Goal: Task Accomplishment & Management: Complete application form

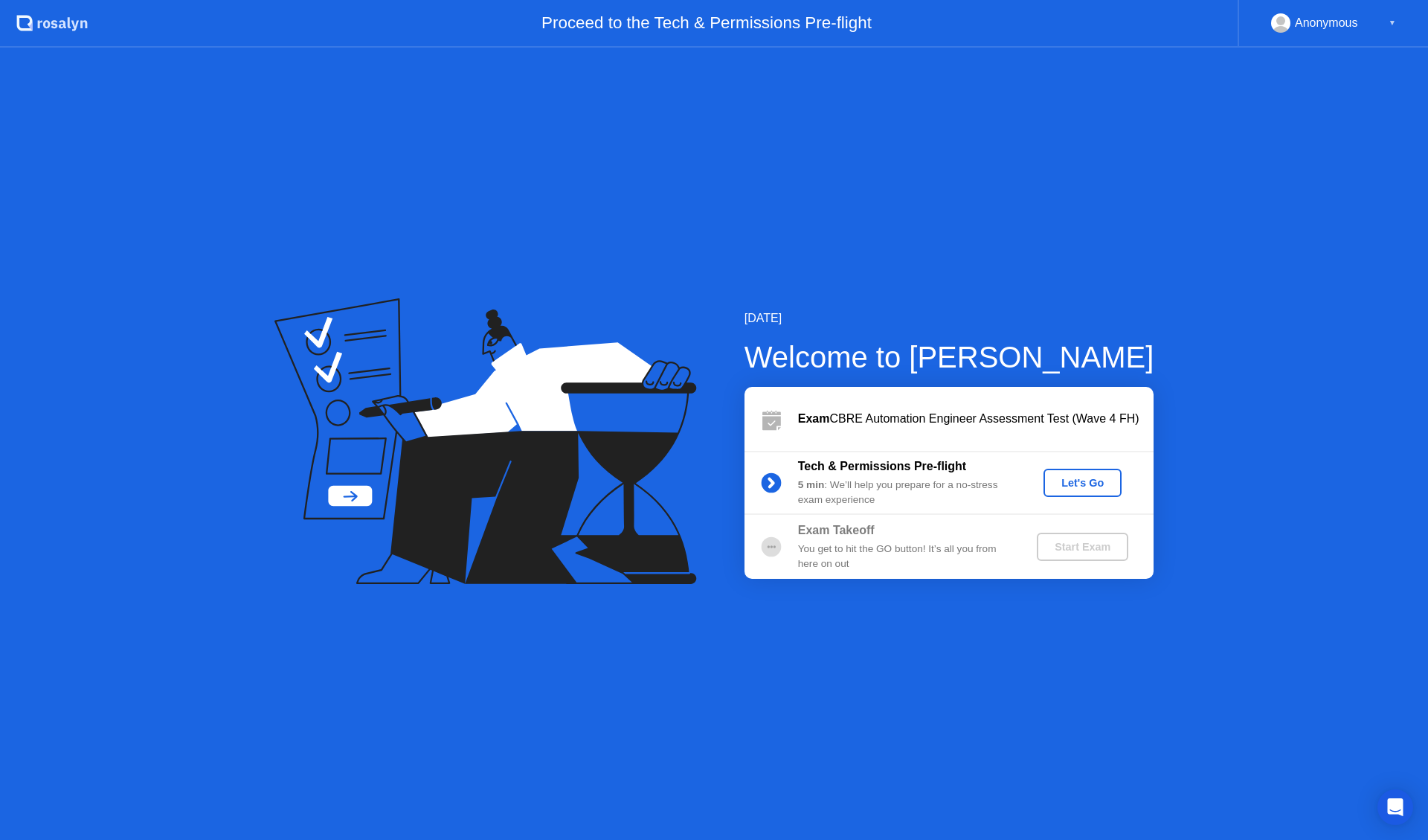
click at [1063, 486] on div "Let's Go" at bounding box center [1082, 483] width 66 height 12
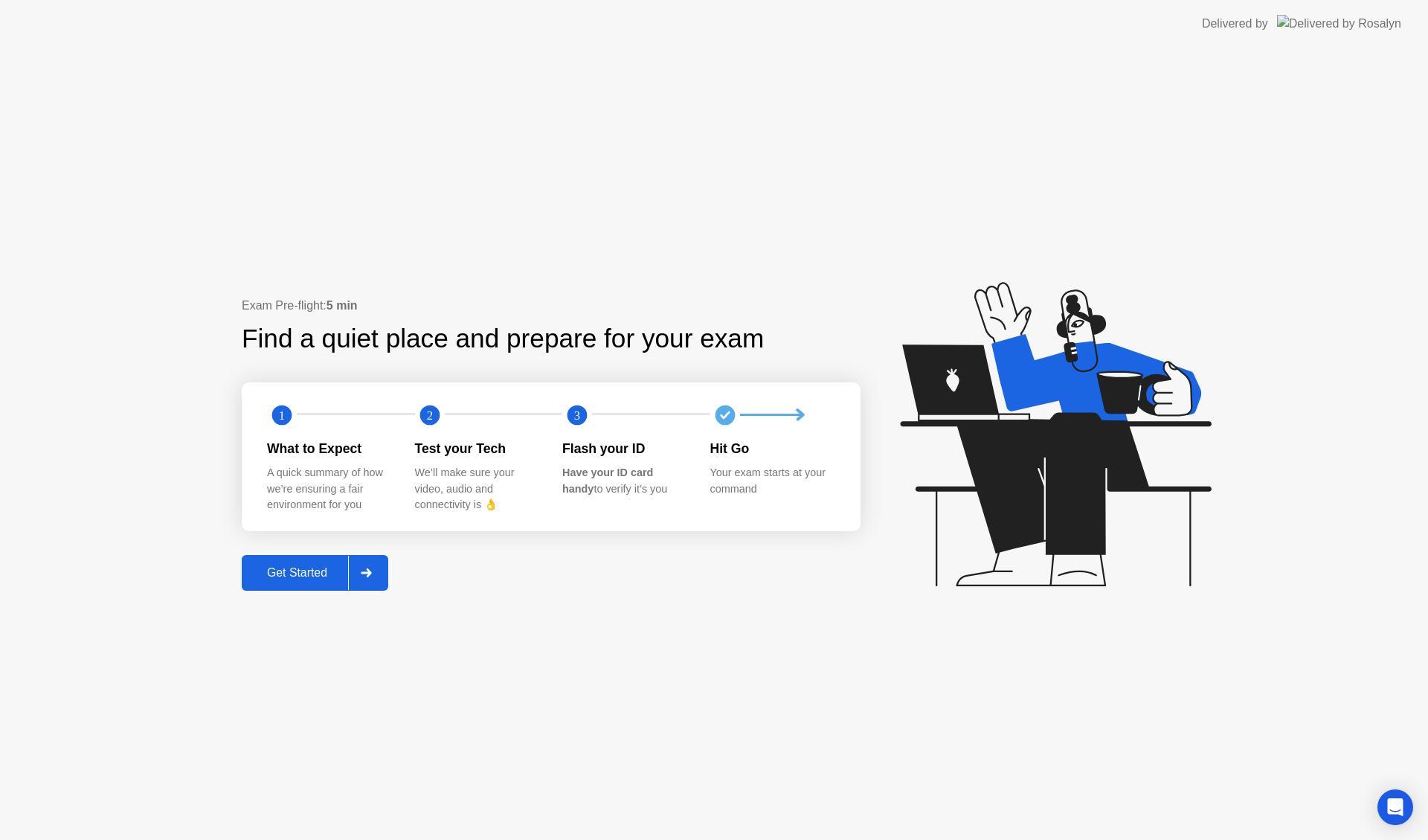
drag, startPoint x: 379, startPoint y: 570, endPoint x: 309, endPoint y: 569, distance: 70.0
click at [309, 569] on button "Get Started" at bounding box center [315, 573] width 147 height 36
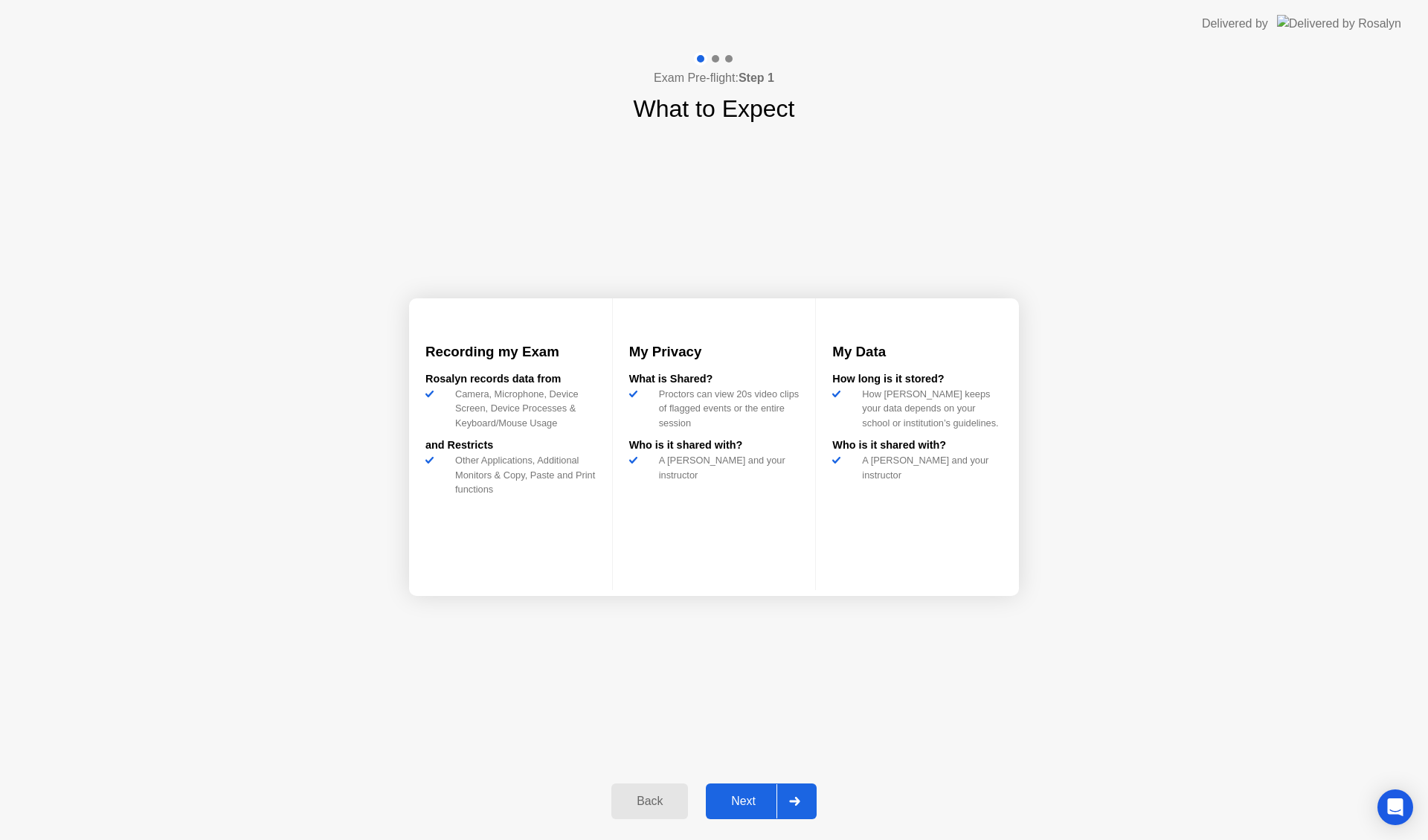
click at [792, 806] on div at bounding box center [794, 800] width 36 height 34
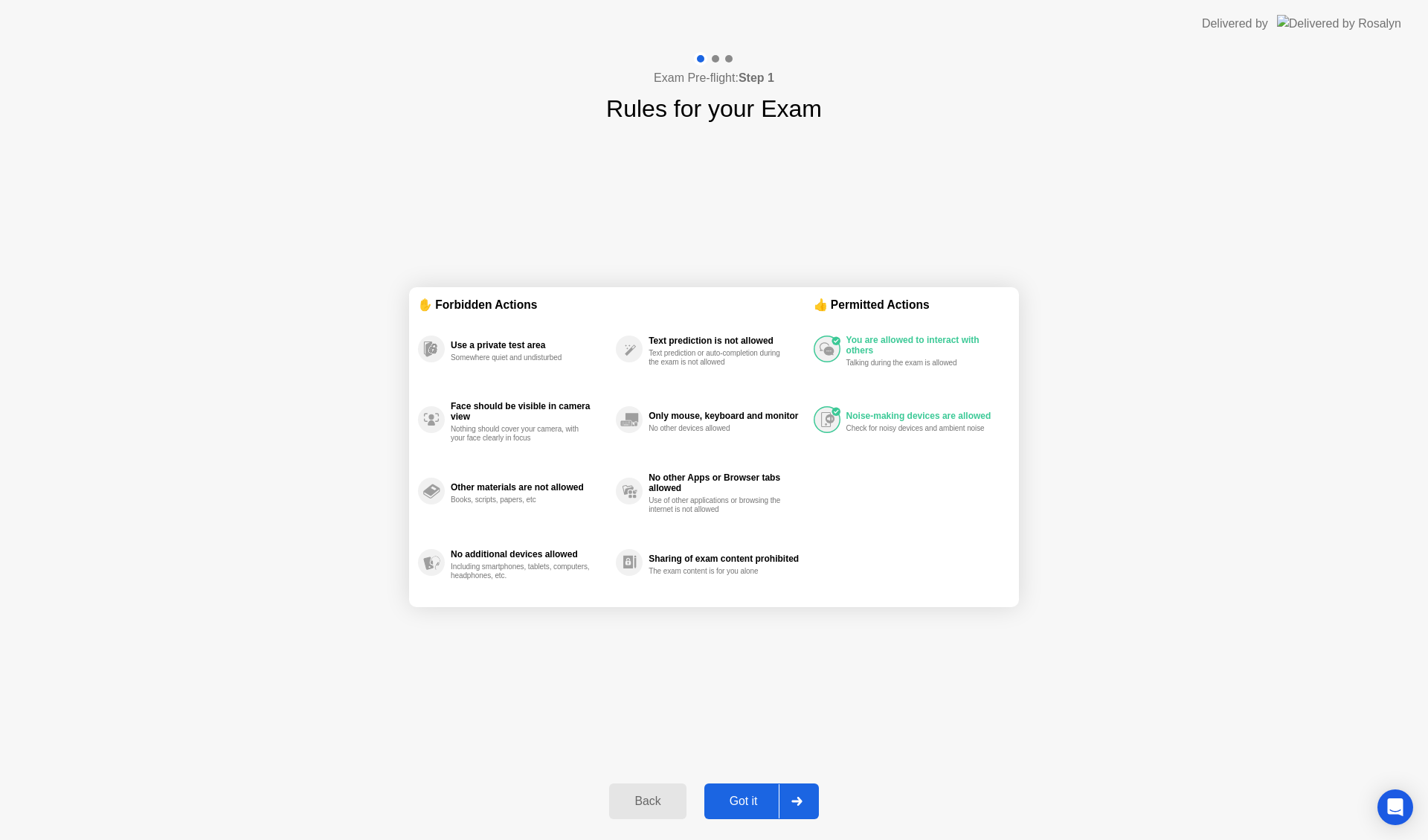
drag, startPoint x: 515, startPoint y: 333, endPoint x: 542, endPoint y: 382, distance: 55.9
click at [538, 375] on div "Use a private test area Somewhere quiet and undisturbed" at bounding box center [516, 349] width 198 height 71
click at [755, 807] on div "Got it" at bounding box center [743, 800] width 70 height 13
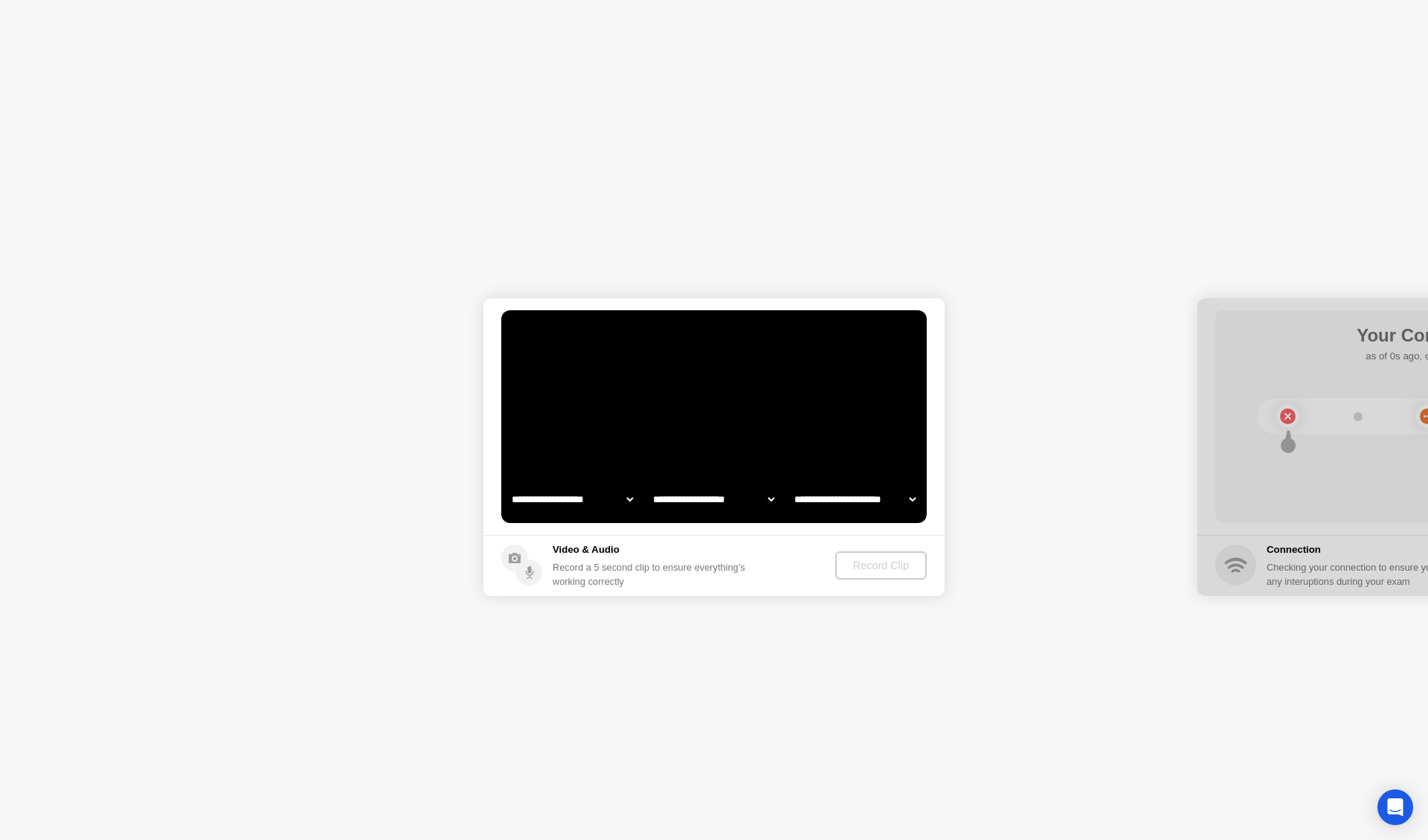
select select "**********"
select select "*******"
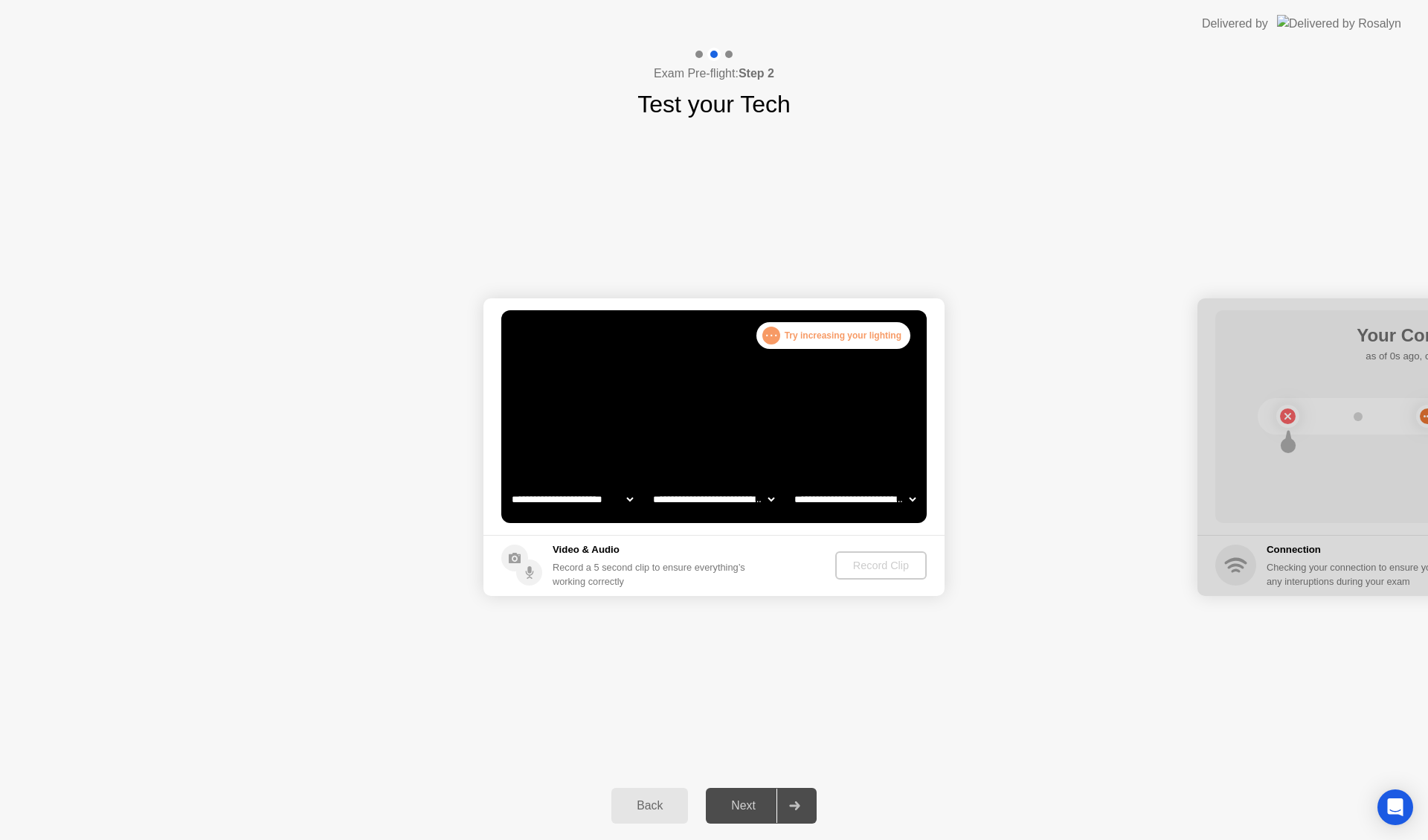
click at [709, 402] on video at bounding box center [714, 417] width 425 height 213
click at [875, 574] on button "Record Clip" at bounding box center [881, 565] width 90 height 28
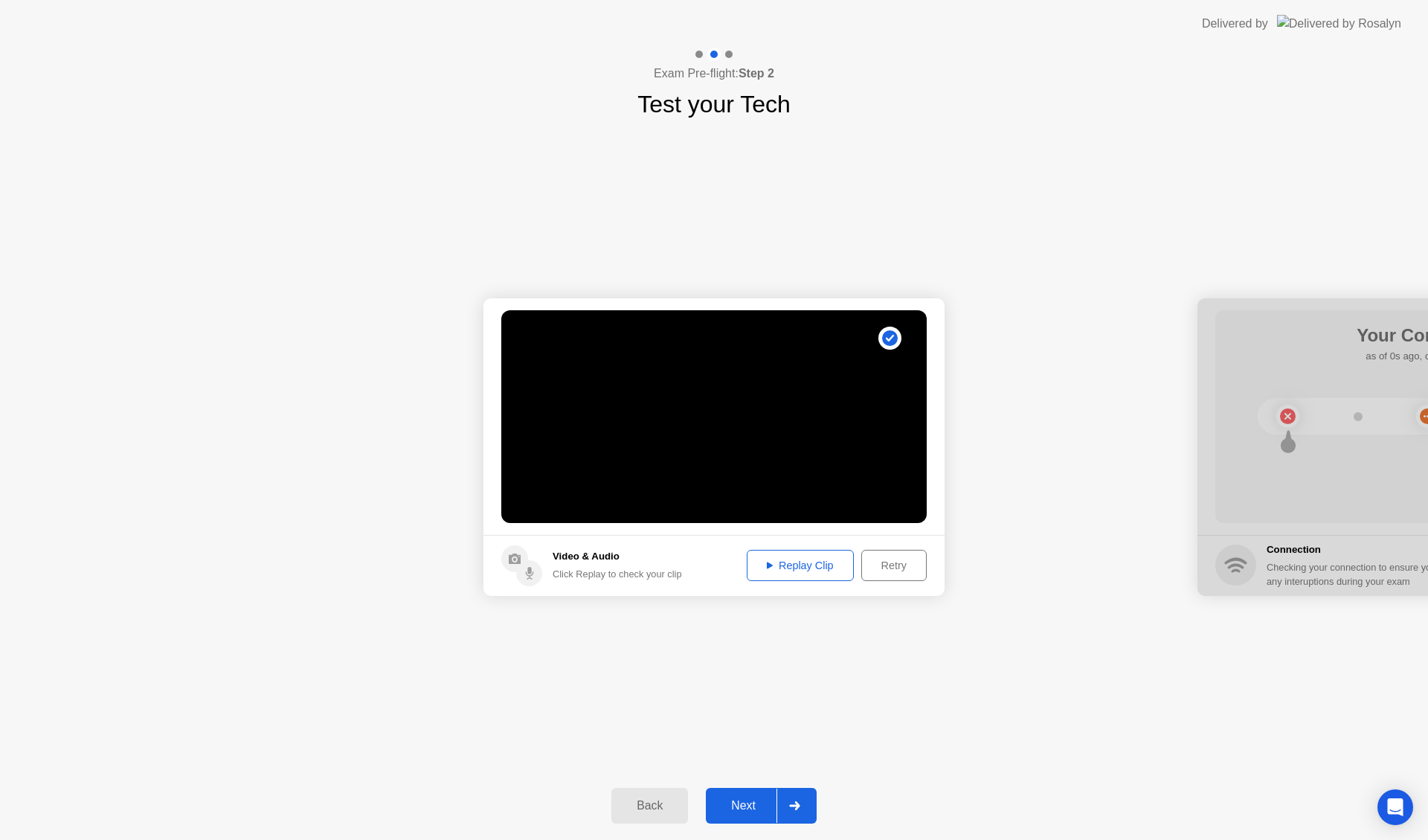
click at [756, 802] on div "Next" at bounding box center [743, 805] width 66 height 13
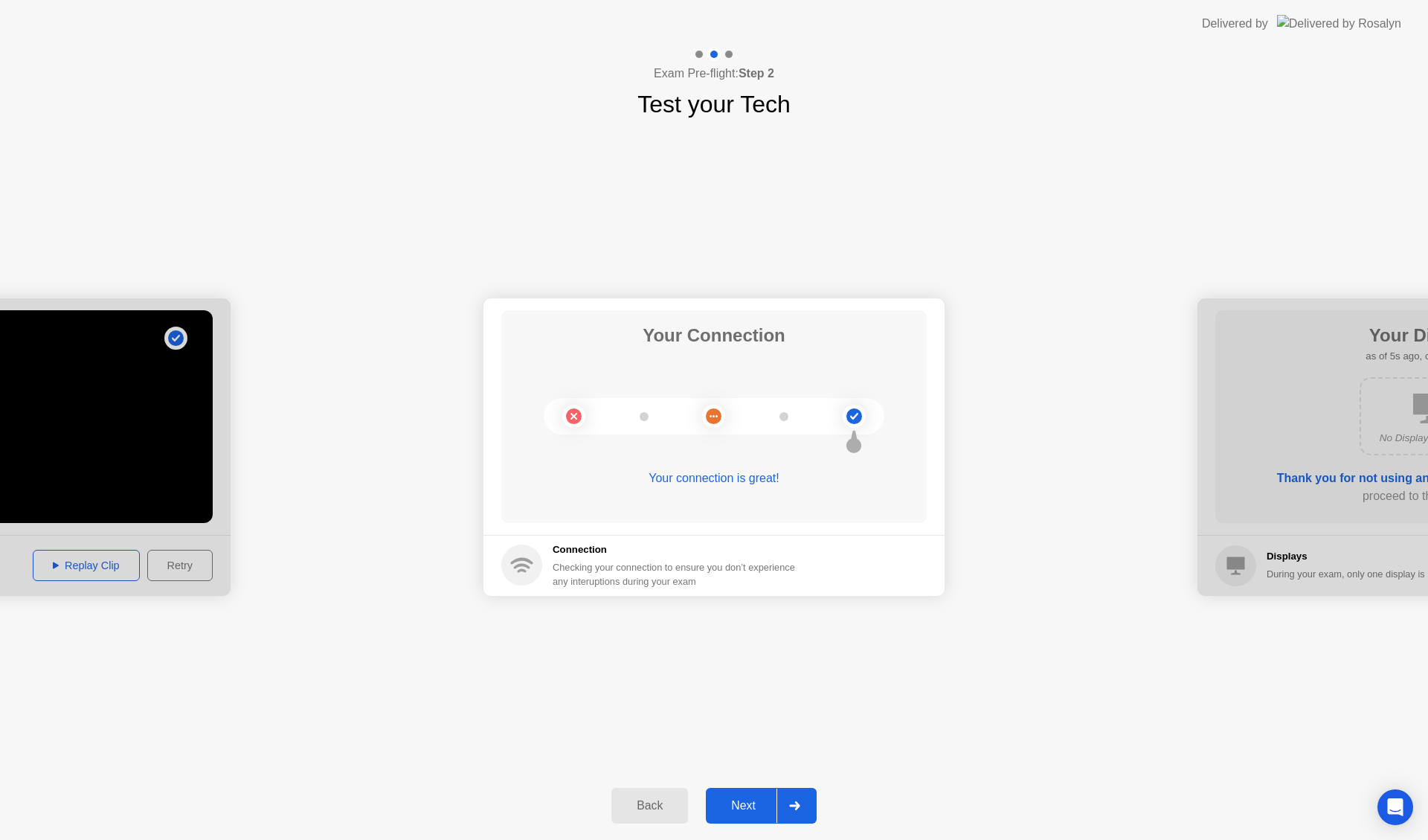
click at [762, 800] on div "Next" at bounding box center [743, 805] width 66 height 13
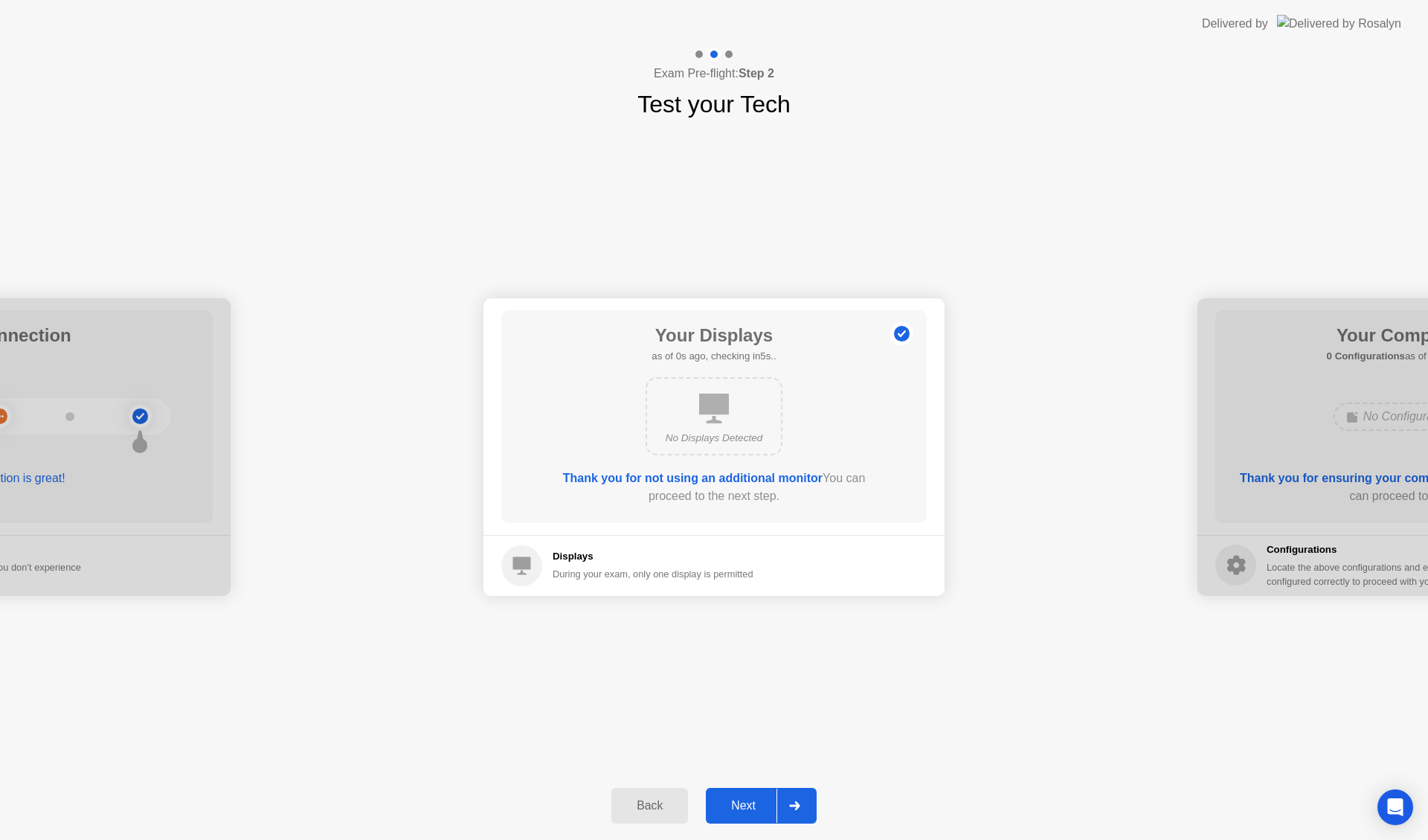
click at [762, 799] on div "Next" at bounding box center [743, 805] width 66 height 13
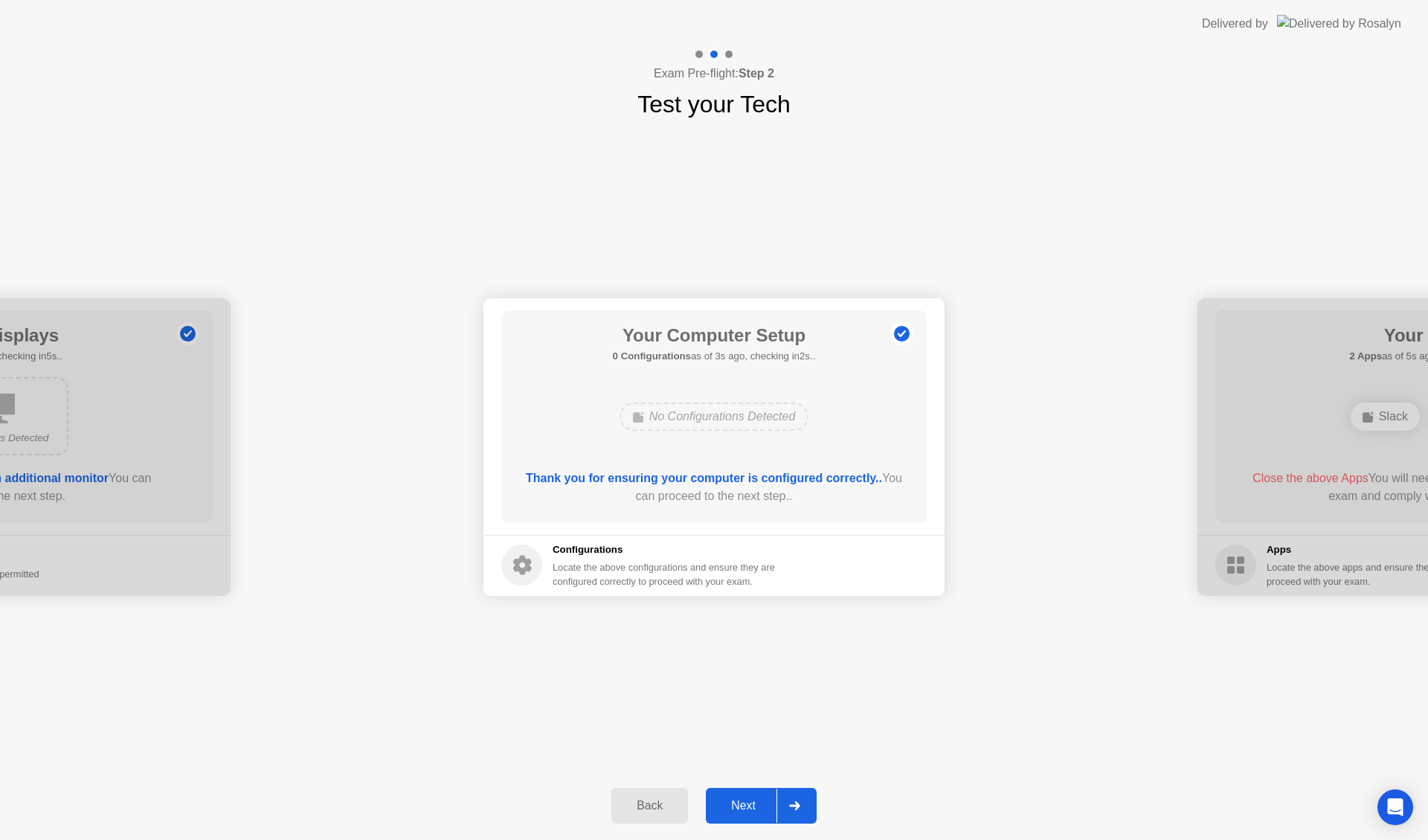
click at [756, 801] on div "Next" at bounding box center [743, 805] width 66 height 13
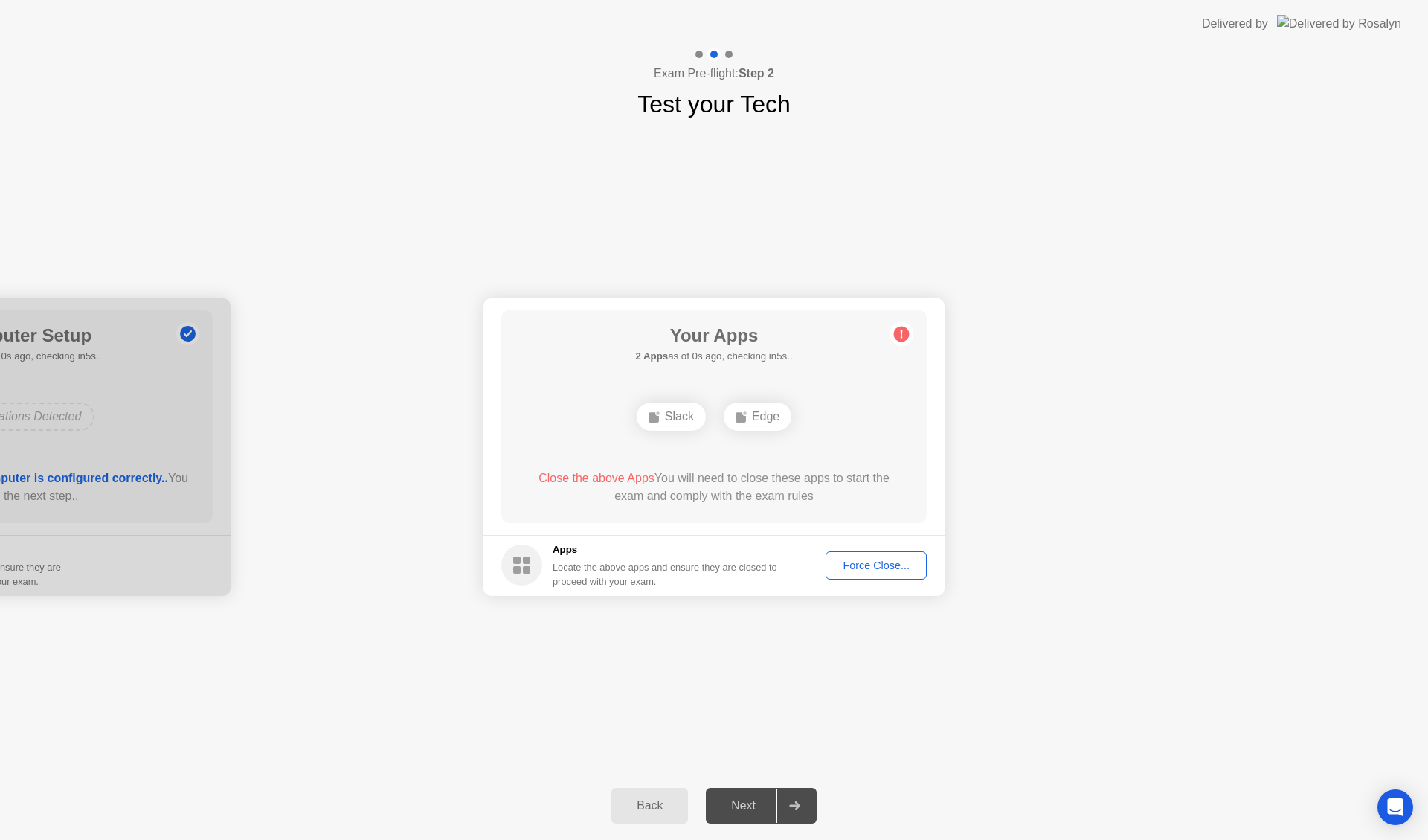
click at [680, 420] on div "Slack" at bounding box center [672, 417] width 70 height 28
click at [747, 420] on icon at bounding box center [741, 416] width 12 height 12
click at [622, 493] on div "Close the above Apps You will need to close these apps to start the exam and co…" at bounding box center [714, 487] width 383 height 36
click at [858, 563] on div "Force Close..." at bounding box center [876, 564] width 90 height 12
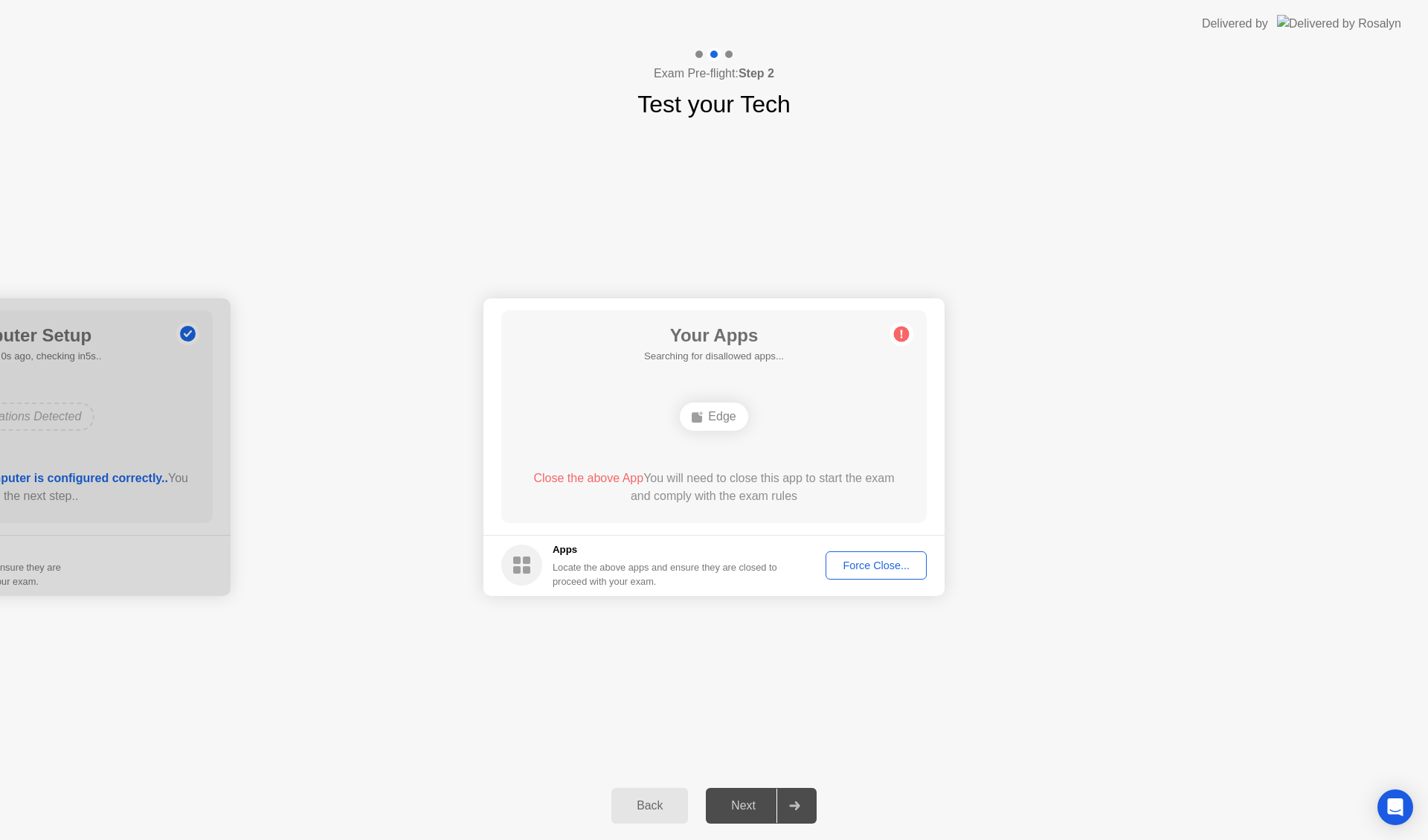
click at [896, 559] on div "Force Close..." at bounding box center [876, 564] width 90 height 12
click at [609, 478] on span "Close the above App" at bounding box center [588, 477] width 110 height 12
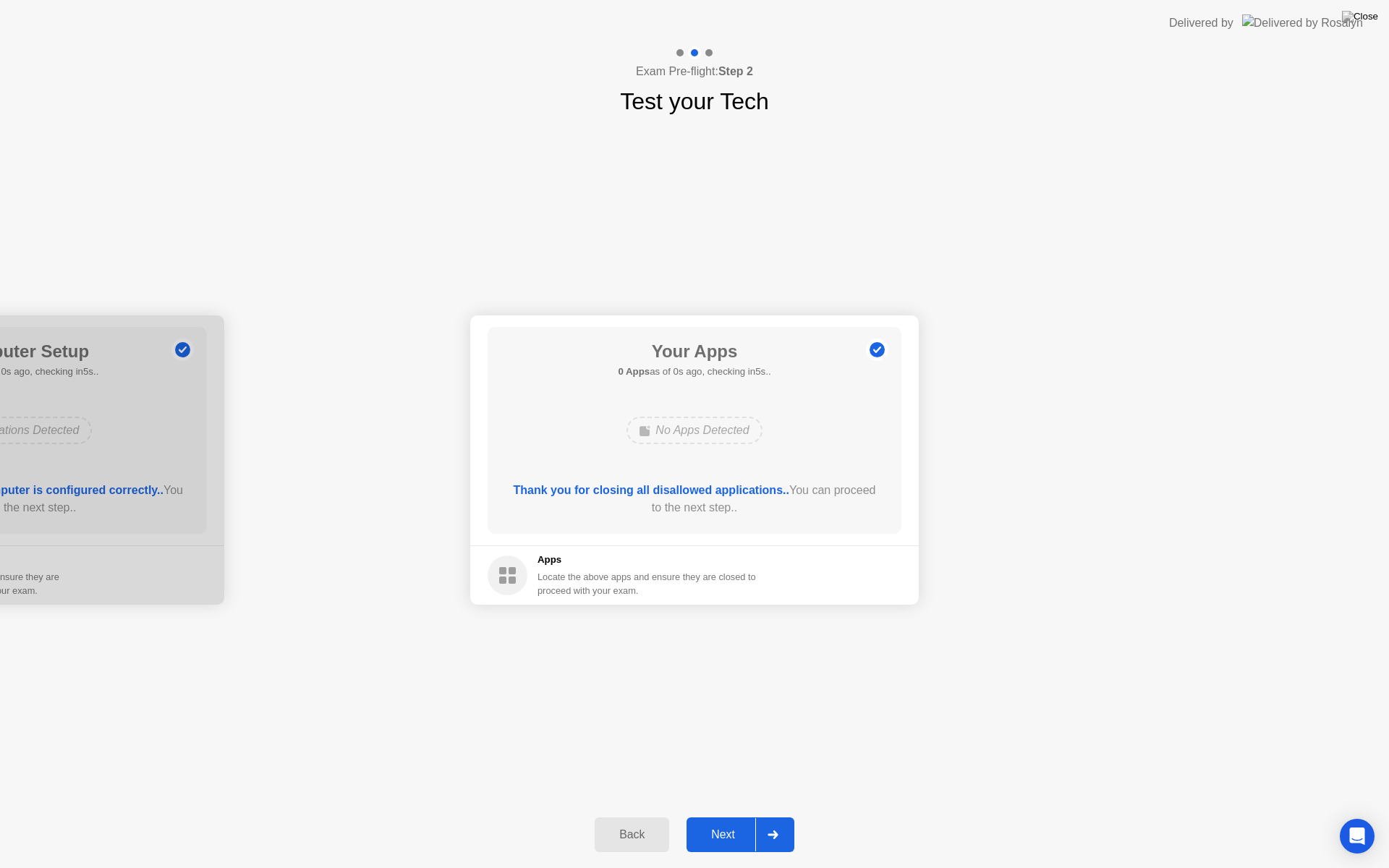
click at [703, 498] on div "Thank you for closing all disallowed applications.. You can proceed to the next…" at bounding box center [694, 498] width 372 height 35
click at [745, 517] on div "Thank you for closing all disallowed applications.. You can proceed to the next…" at bounding box center [694, 501] width 372 height 40
click at [751, 816] on div "Next" at bounding box center [723, 834] width 64 height 13
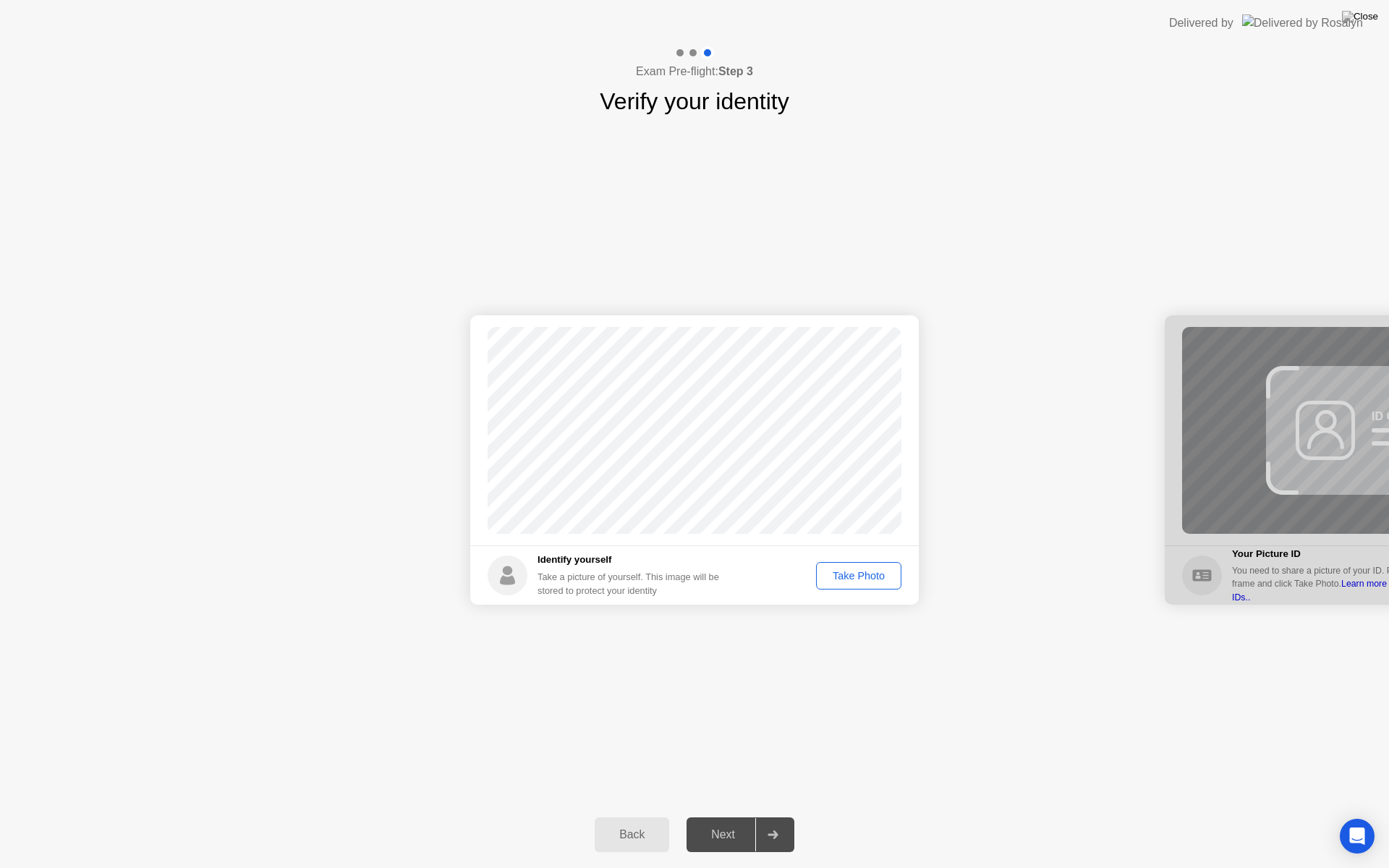
click at [867, 579] on div "Take Photo" at bounding box center [858, 575] width 75 height 12
click at [844, 571] on div "Retake" at bounding box center [868, 575] width 57 height 12
click at [868, 572] on div "Take Photo" at bounding box center [858, 575] width 75 height 12
click at [855, 581] on div "Retake" at bounding box center [868, 575] width 57 height 12
click at [858, 579] on div "Take Photo" at bounding box center [858, 575] width 75 height 12
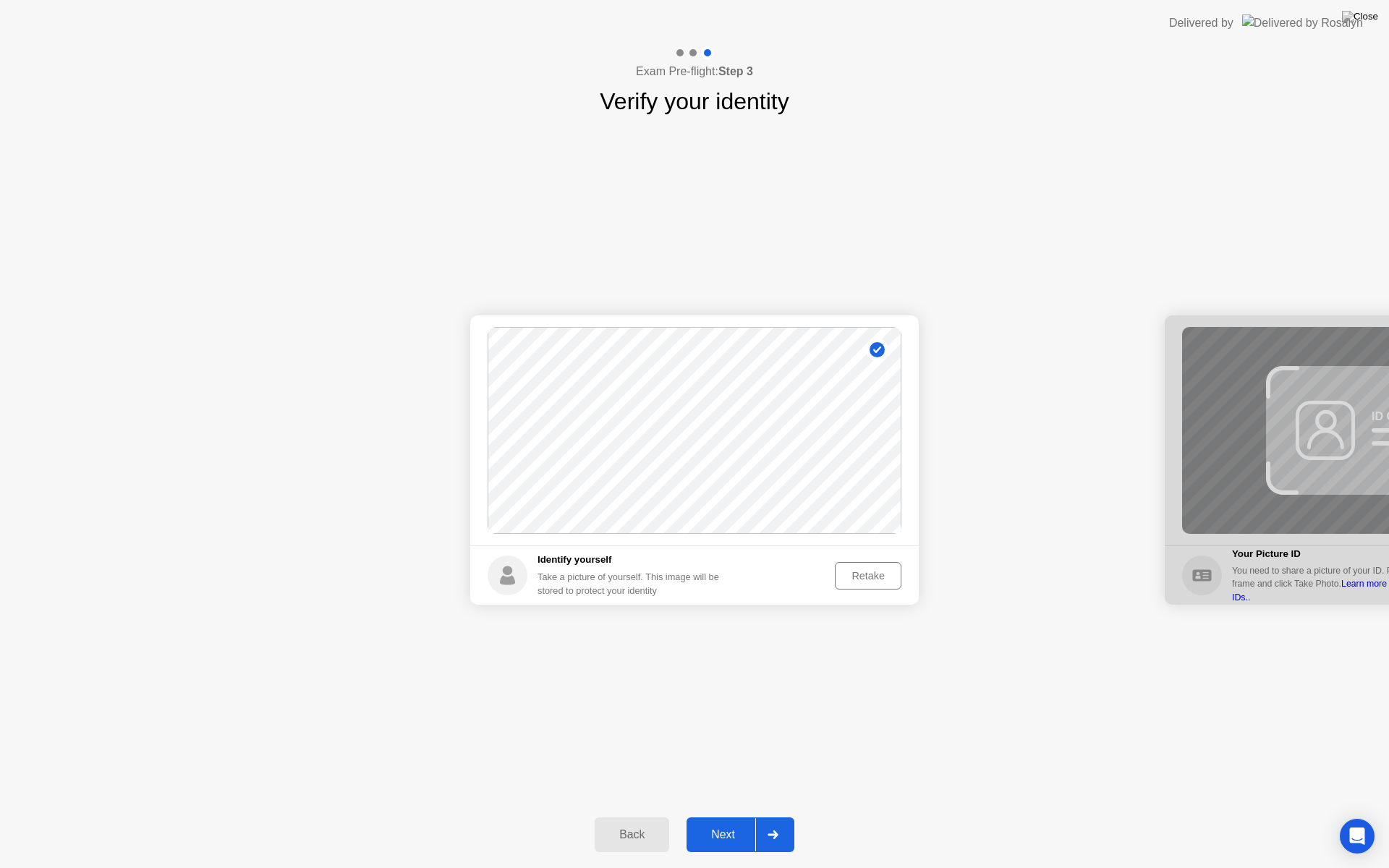
click at [877, 584] on button "Retake" at bounding box center [867, 575] width 67 height 27
click at [858, 582] on div "Take Photo" at bounding box center [858, 575] width 75 height 12
click at [783, 816] on div at bounding box center [772, 834] width 35 height 33
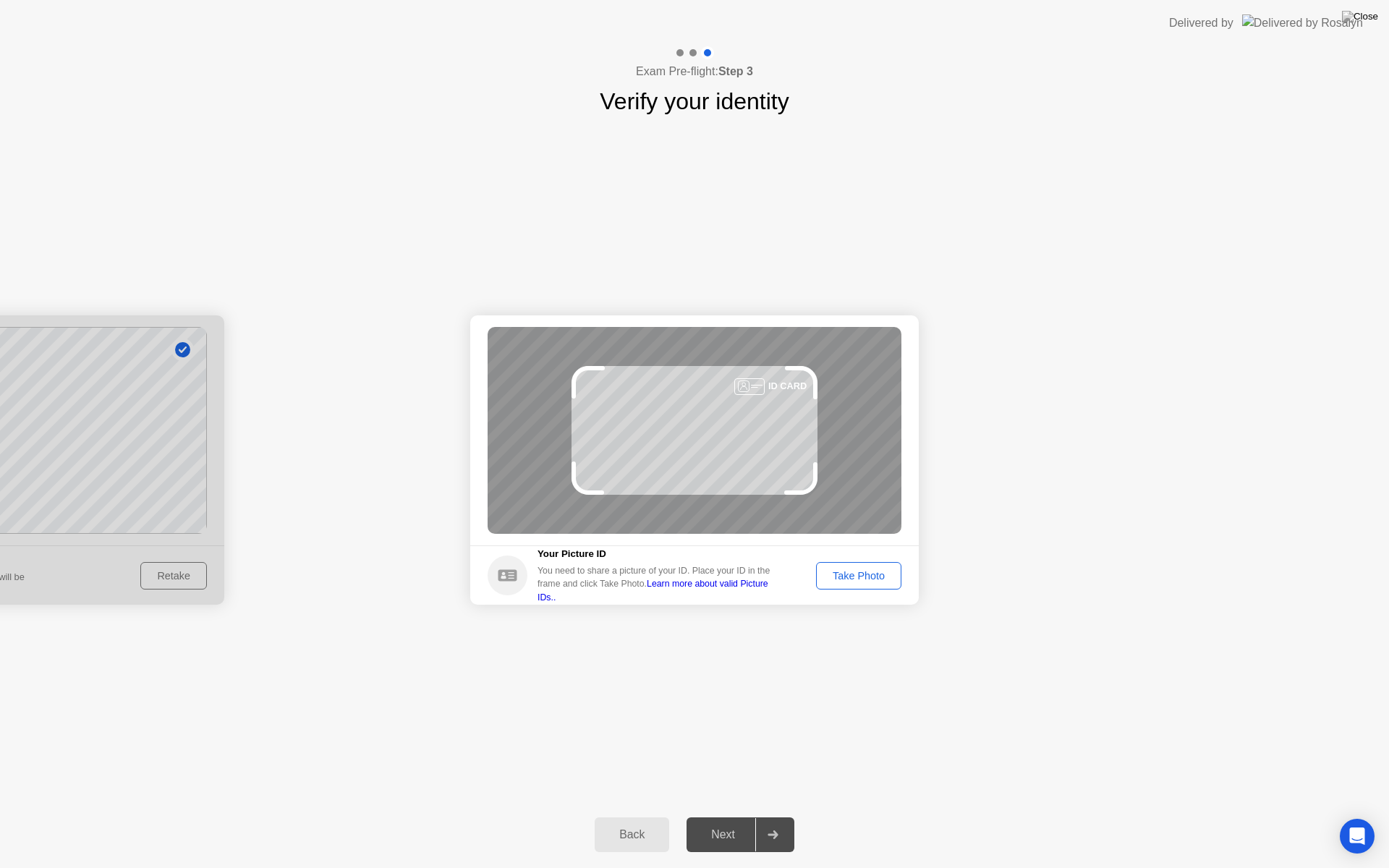
click at [837, 579] on div "Take Photo" at bounding box center [858, 575] width 75 height 12
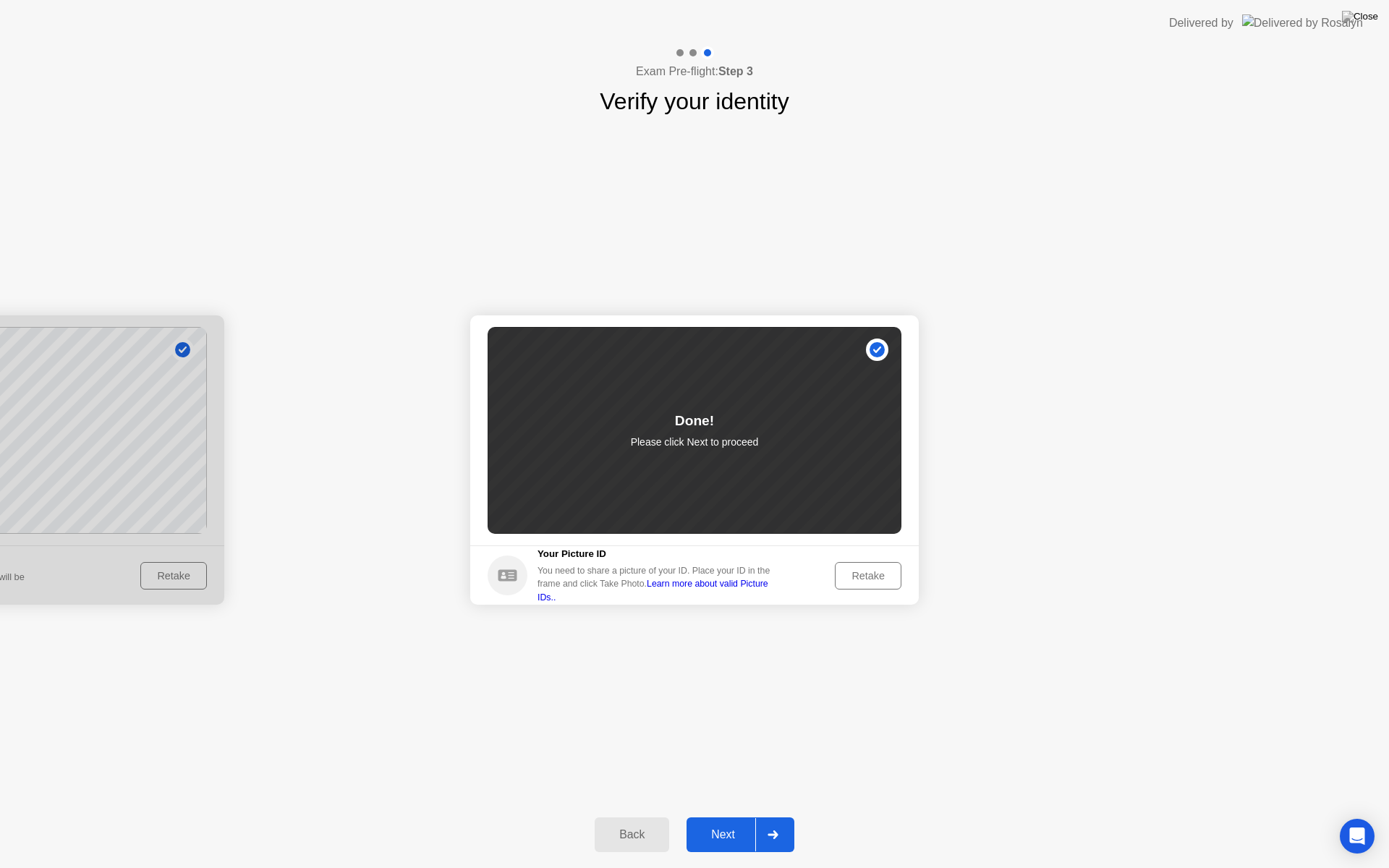
click at [748, 816] on div "Next" at bounding box center [723, 834] width 64 height 13
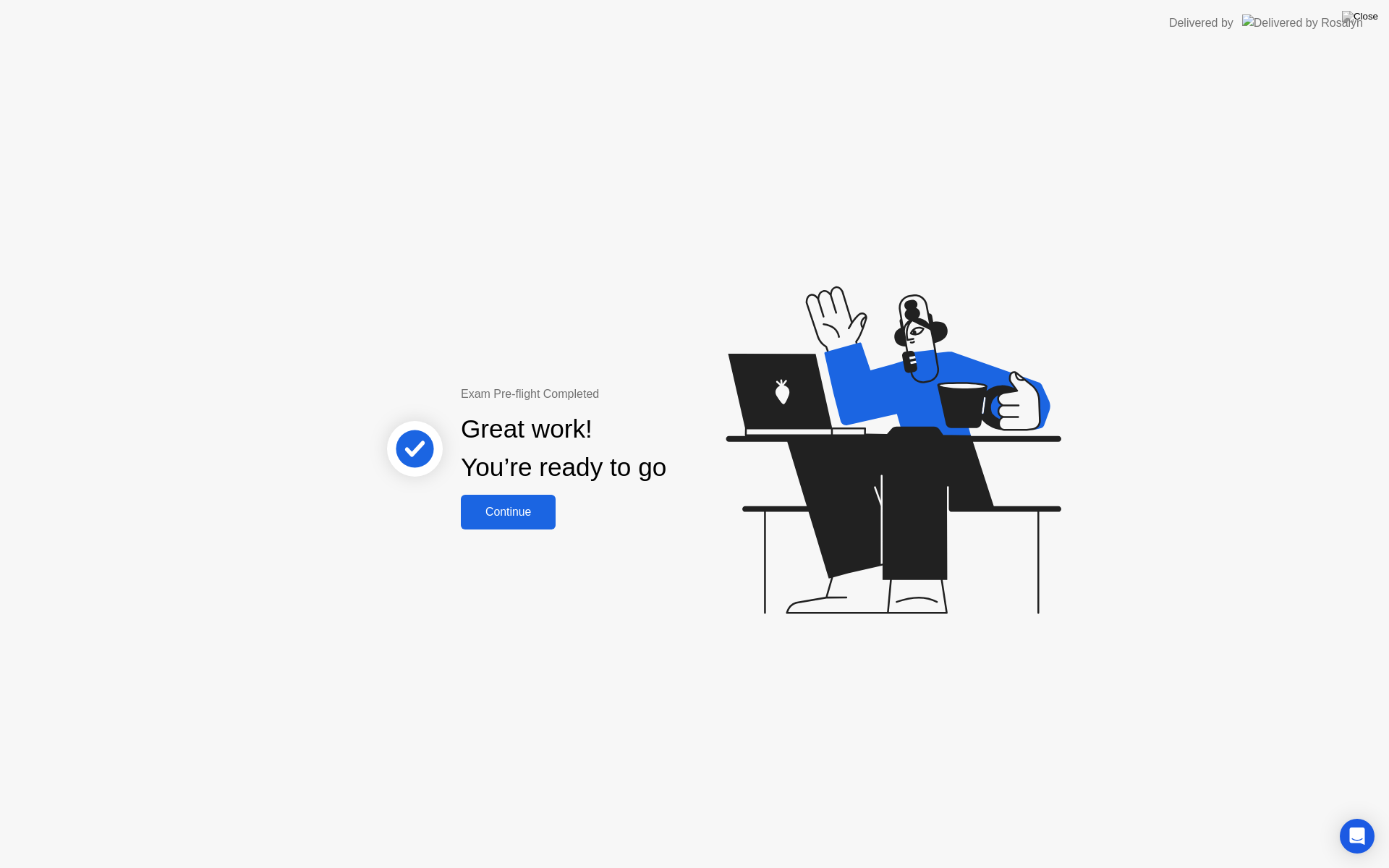
click at [544, 513] on div "Continue" at bounding box center [508, 512] width 86 height 13
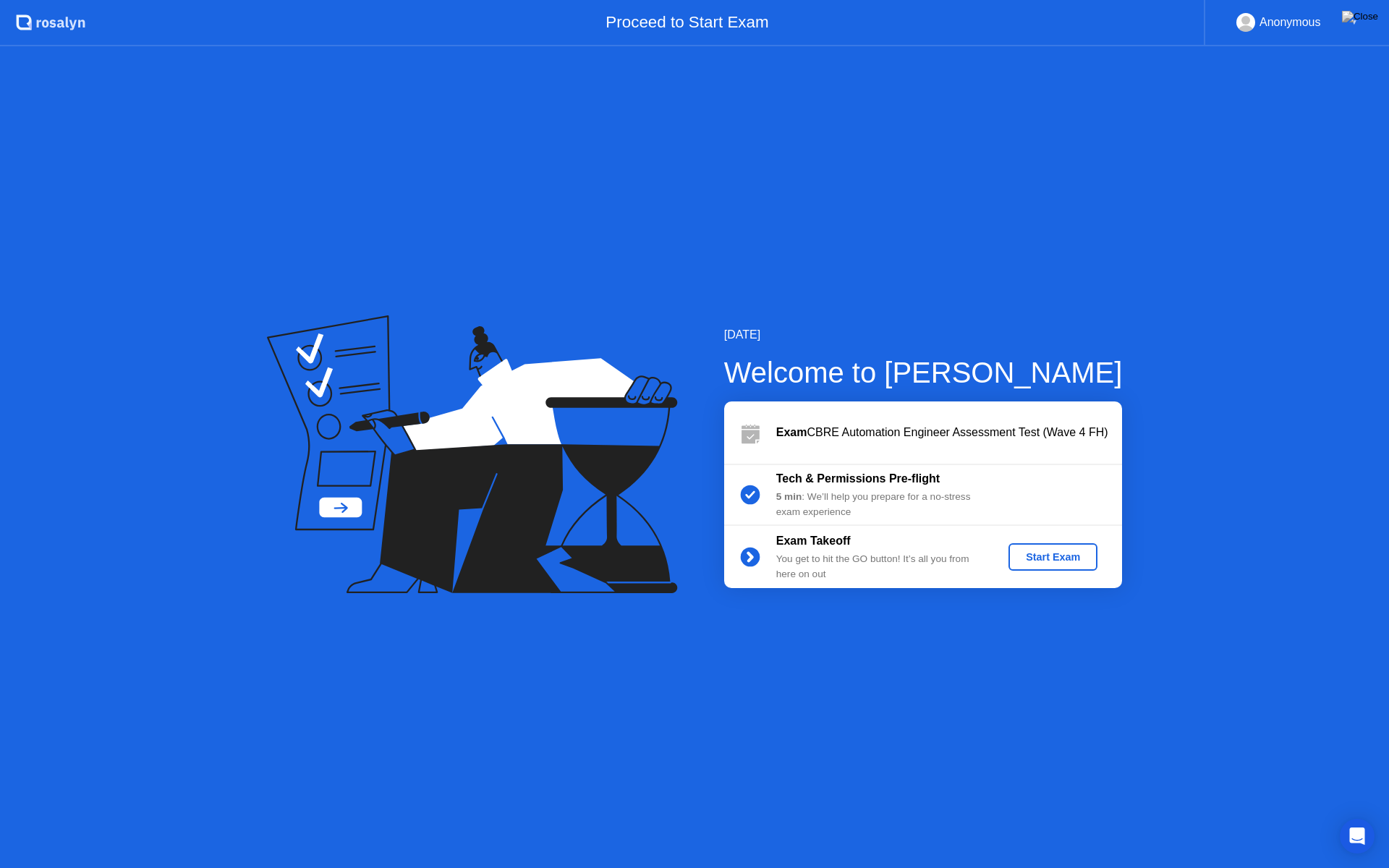
click at [1073, 554] on div "Start Exam" at bounding box center [1052, 556] width 78 height 12
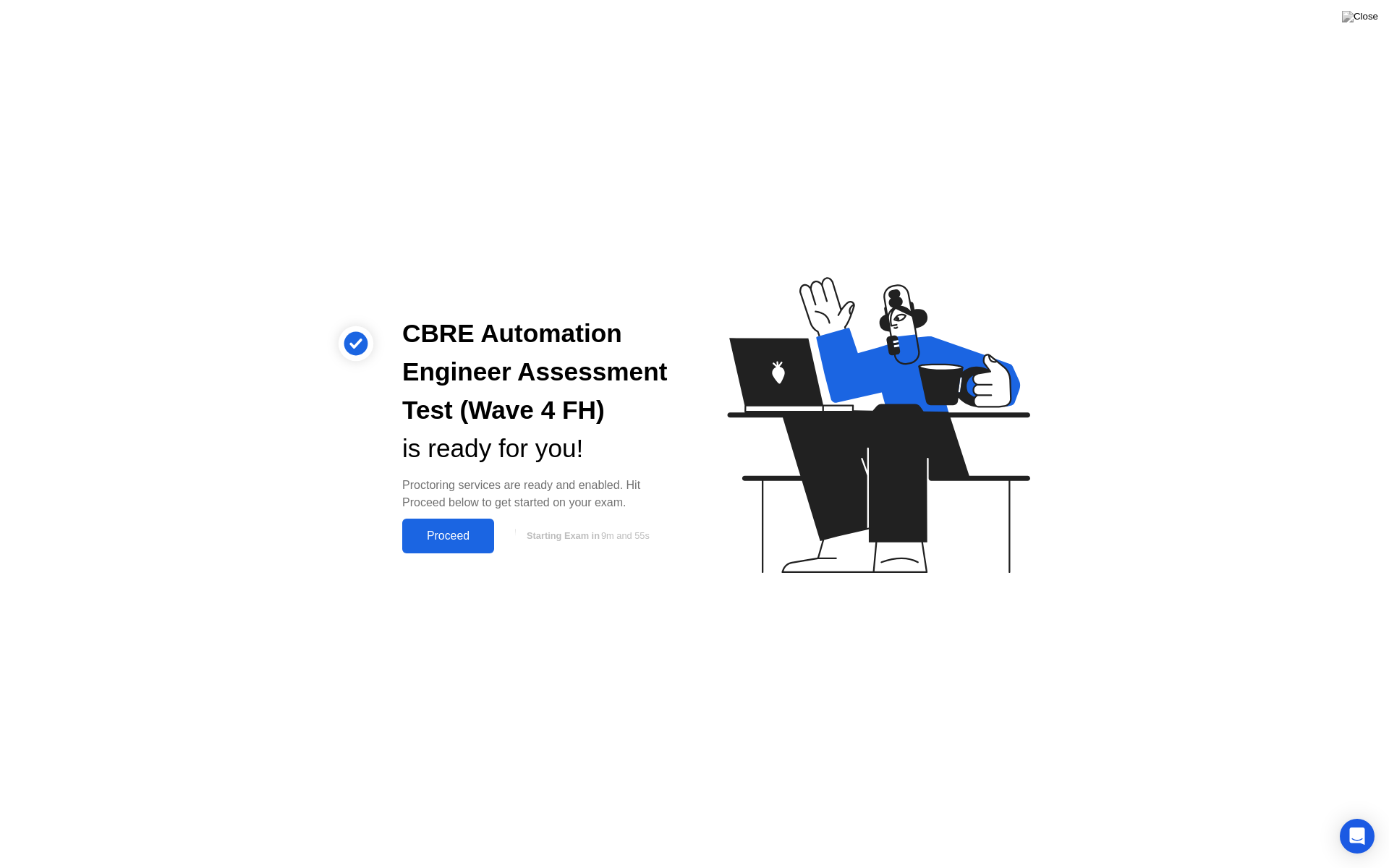
click at [460, 545] on button "Proceed" at bounding box center [448, 536] width 92 height 35
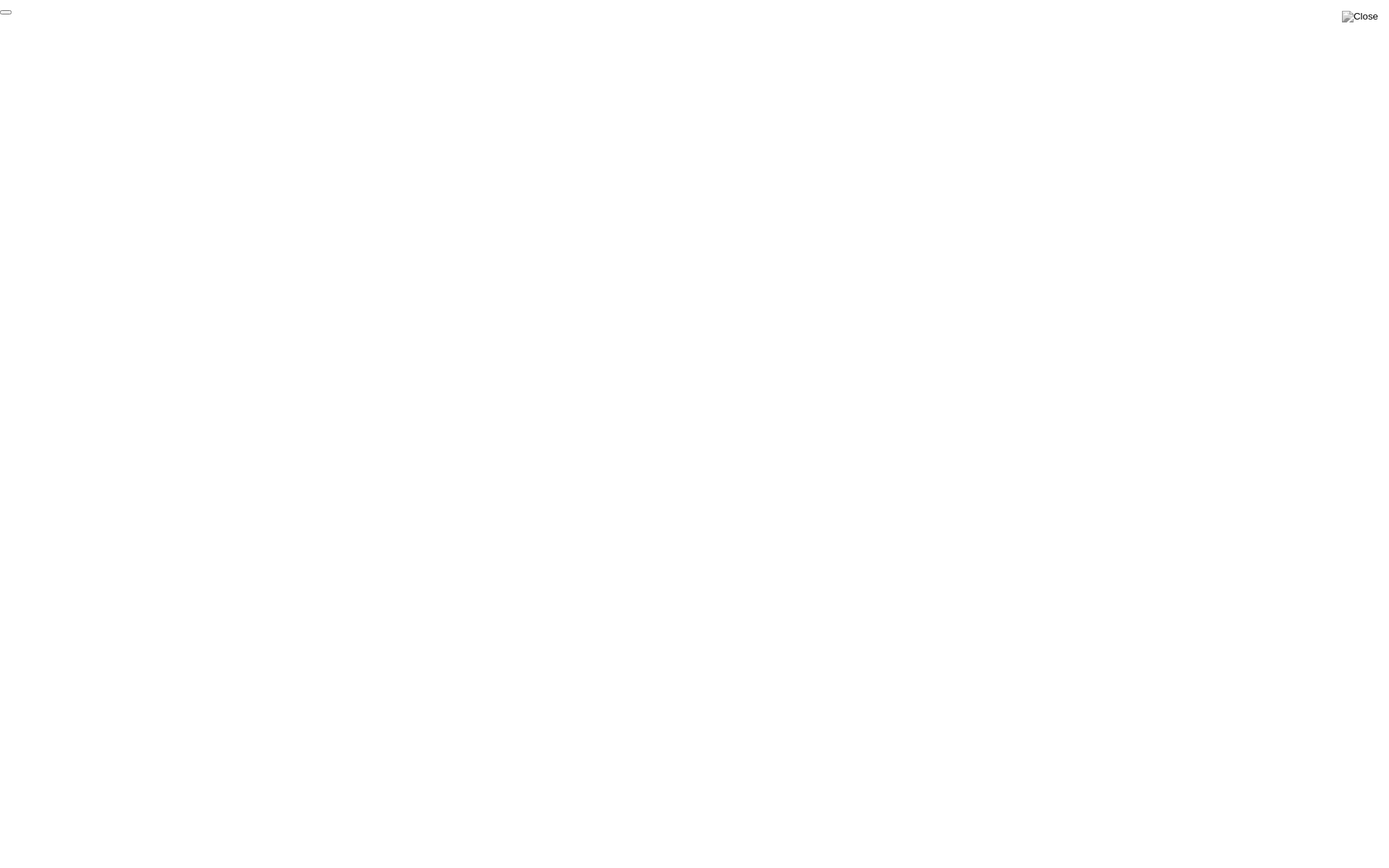
click at [12, 15] on button "End Proctoring Session" at bounding box center [5, 12] width 12 height 5
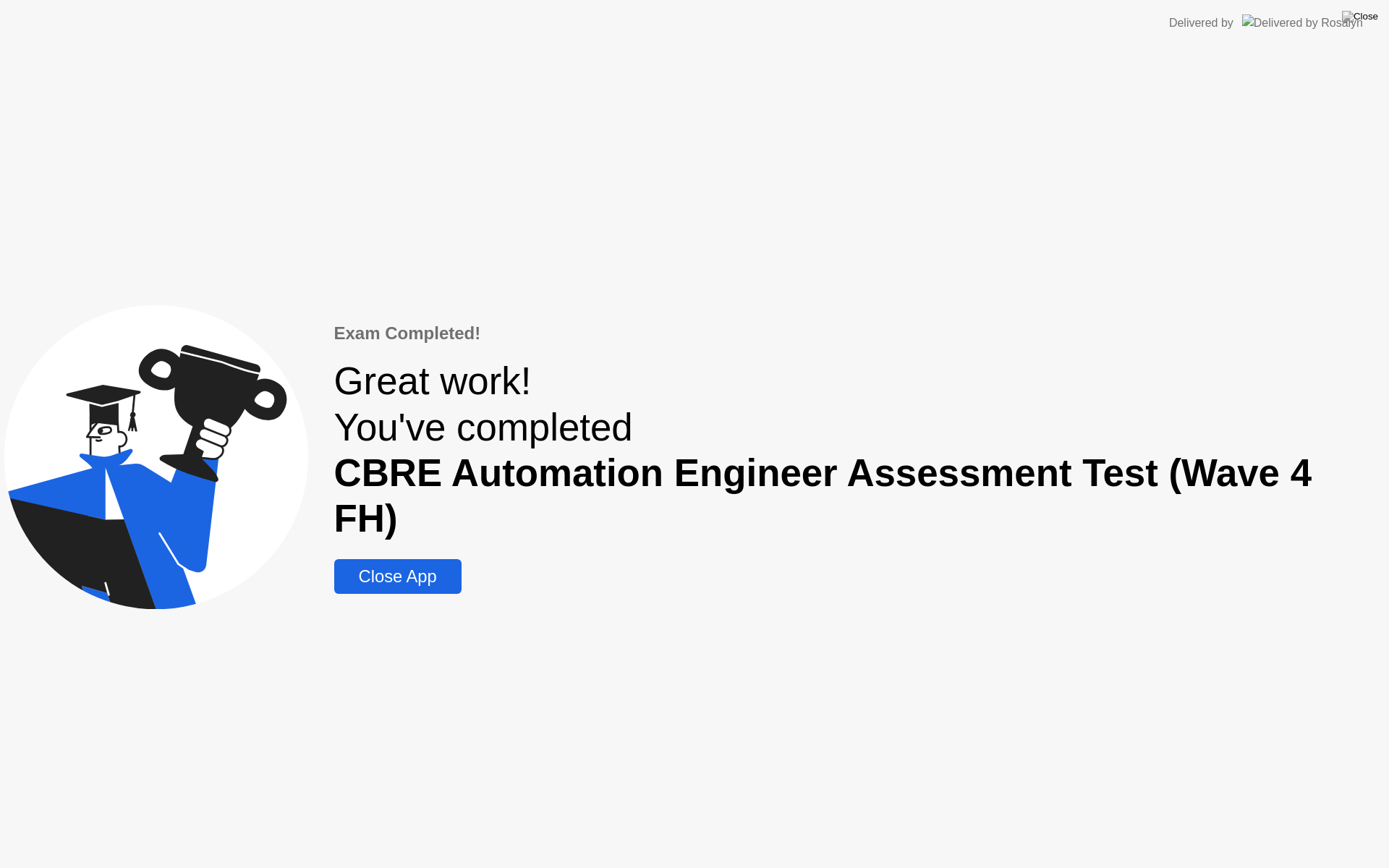
click at [447, 566] on div "Close App" at bounding box center [398, 576] width 119 height 20
